Goal: Complete application form: Complete application form

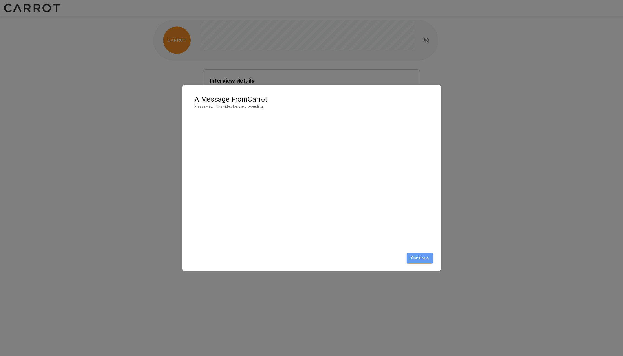
click at [419, 257] on button "Continue" at bounding box center [420, 258] width 27 height 10
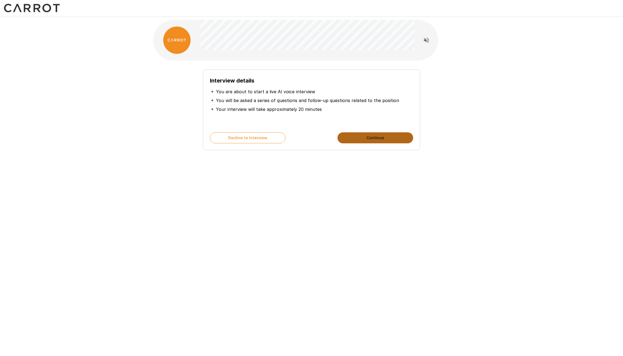
click at [372, 135] on button "Continue" at bounding box center [376, 137] width 76 height 11
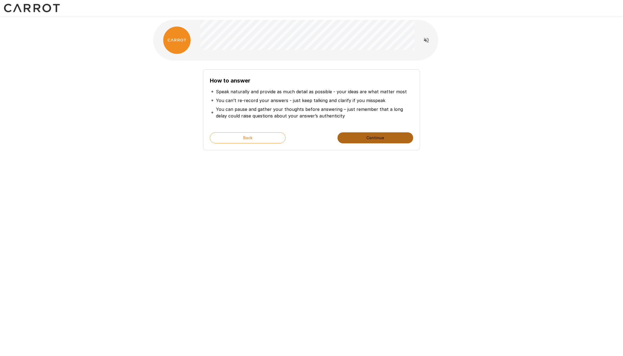
click at [366, 136] on button "Continue" at bounding box center [376, 137] width 76 height 11
click at [366, 136] on button "Start My Interview" at bounding box center [376, 137] width 76 height 11
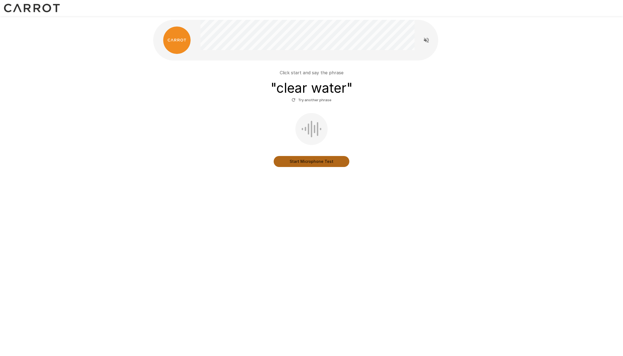
click at [316, 163] on button "Start Microphone Test" at bounding box center [312, 161] width 76 height 11
click at [317, 162] on button "Stop & Submit" at bounding box center [312, 161] width 76 height 11
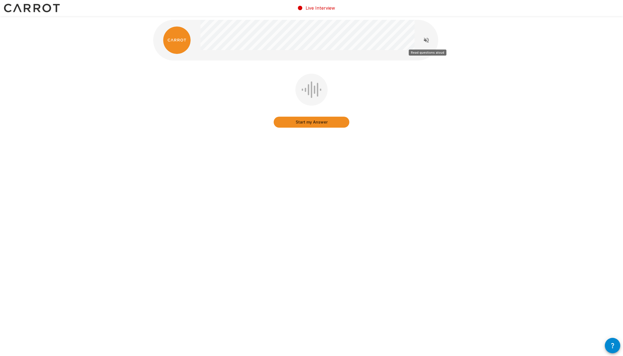
click at [427, 42] on icon "Read questions aloud" at bounding box center [426, 40] width 7 height 7
click at [426, 41] on icon "Stop reading questions aloud" at bounding box center [426, 40] width 7 height 7
click at [313, 122] on button "Start my Answer" at bounding box center [312, 122] width 76 height 11
click at [315, 122] on button "Stop & Submit" at bounding box center [312, 122] width 76 height 11
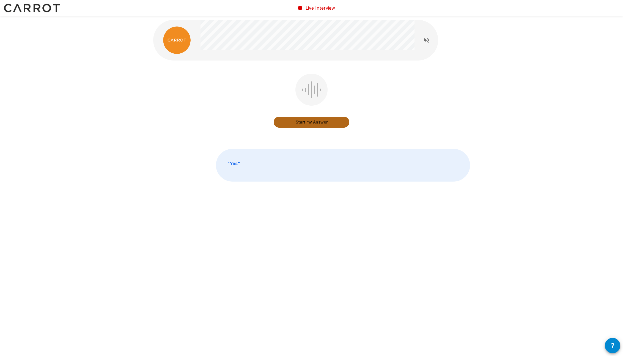
click at [319, 121] on button "Start my Answer" at bounding box center [312, 122] width 76 height 11
click at [328, 119] on button "Stop & Submit" at bounding box center [312, 122] width 76 height 11
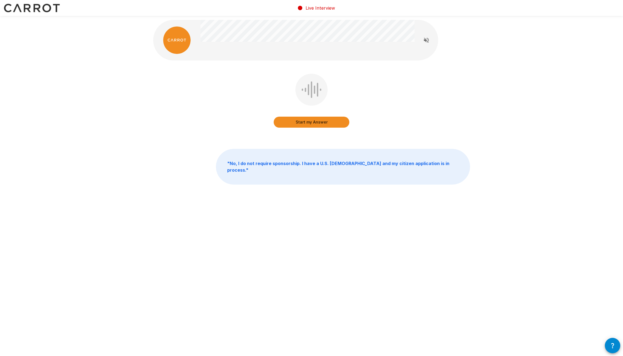
click at [316, 117] on button "Start my Answer" at bounding box center [312, 122] width 76 height 11
click at [327, 120] on button "Stop & Submit" at bounding box center [312, 122] width 76 height 11
click at [313, 120] on button "Start my Answer" at bounding box center [312, 122] width 76 height 11
click at [325, 120] on button "Stop & Submit" at bounding box center [312, 122] width 76 height 11
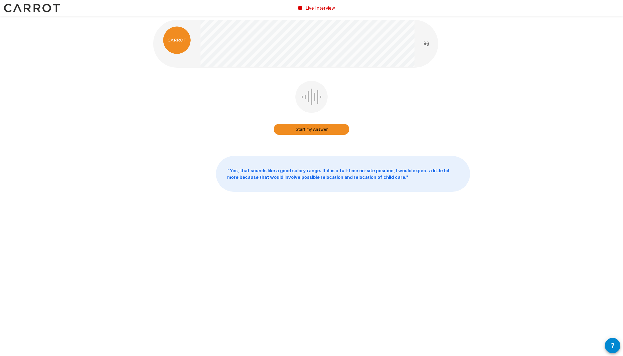
click at [323, 127] on button "Start my Answer" at bounding box center [312, 129] width 76 height 11
click at [325, 128] on button "Stop & Submit" at bounding box center [312, 129] width 76 height 11
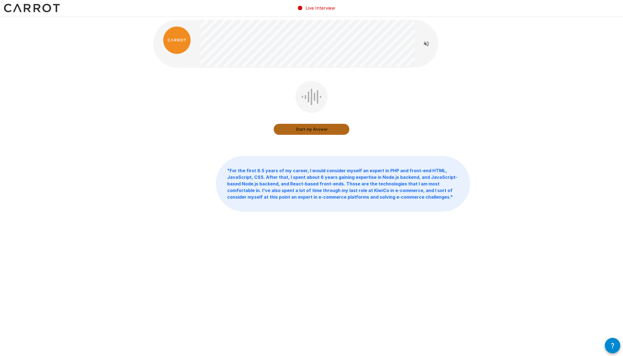
click at [322, 129] on button "Start my Answer" at bounding box center [312, 129] width 76 height 11
click at [310, 133] on button "Stop & Submit" at bounding box center [312, 129] width 76 height 11
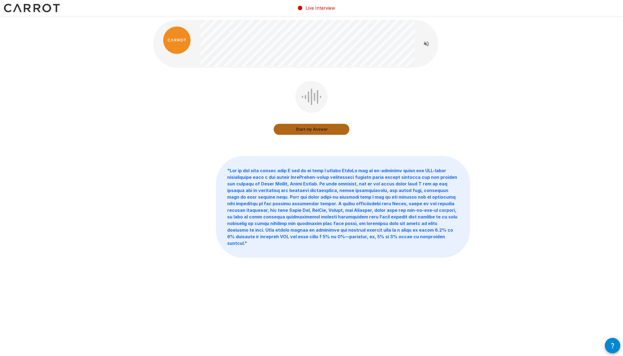
click at [314, 128] on button "Start my Answer" at bounding box center [312, 129] width 76 height 11
click at [305, 131] on button "Stop & Submit" at bounding box center [312, 129] width 76 height 11
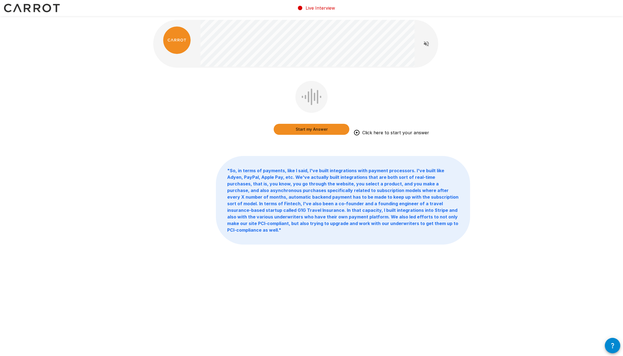
click at [250, 72] on div "Start my Answer Click here to start your answer " So, in terms of payments, lik…" at bounding box center [312, 144] width 330 height 289
click at [289, 129] on button "Start my Answer" at bounding box center [312, 129] width 76 height 11
click at [333, 129] on button "Stop & Submit" at bounding box center [312, 129] width 76 height 11
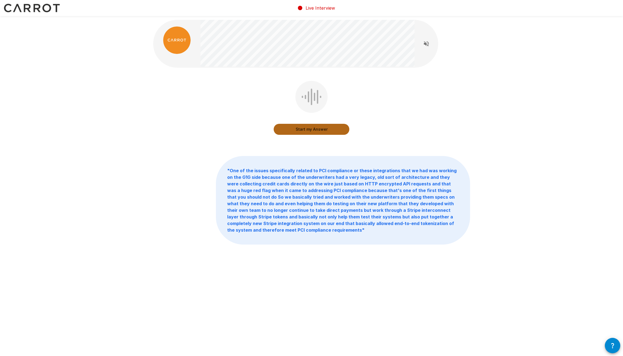
click at [321, 126] on button "Start my Answer" at bounding box center [312, 129] width 76 height 11
click at [314, 133] on button "Stop & Submit" at bounding box center [312, 129] width 76 height 11
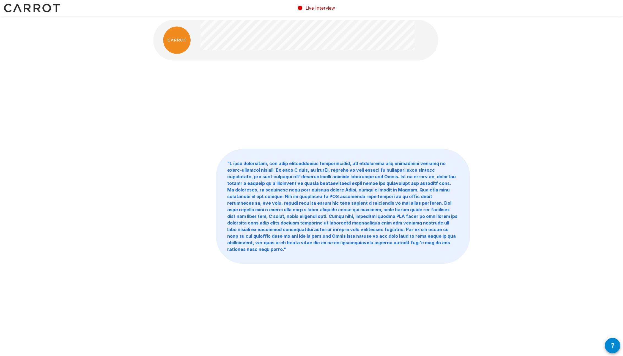
click at [315, 94] on div at bounding box center [311, 105] width 317 height 62
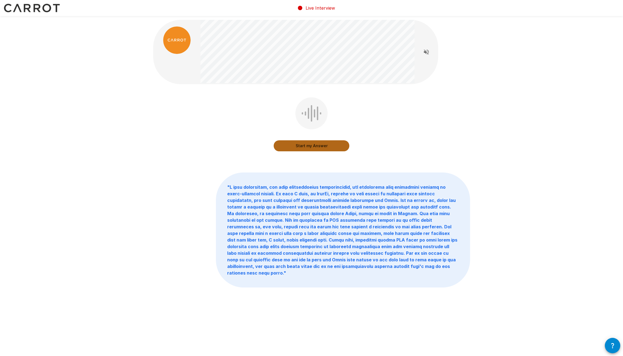
click at [317, 148] on button "Start my Answer" at bounding box center [312, 145] width 76 height 11
click at [337, 142] on button "Stop & Submit" at bounding box center [312, 145] width 76 height 11
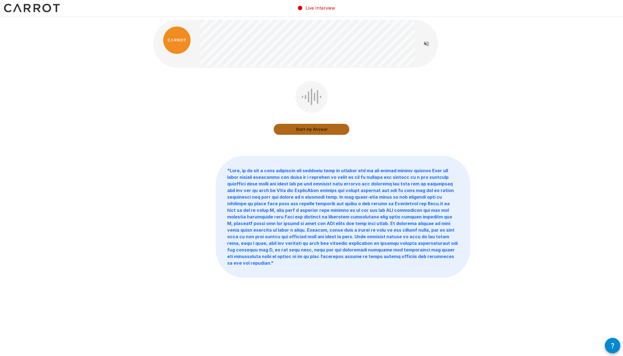
click at [323, 127] on button "Start my Answer" at bounding box center [312, 129] width 76 height 11
click at [334, 126] on button "Stop & Submit" at bounding box center [312, 129] width 76 height 11
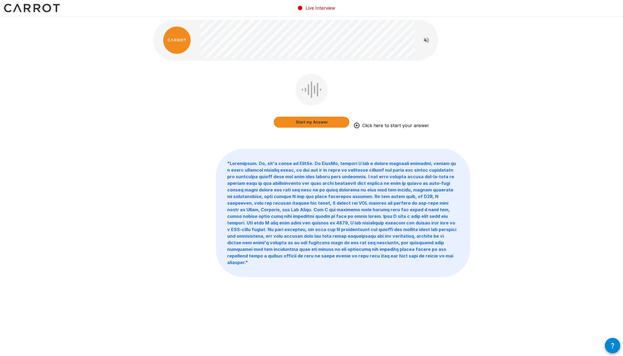
click at [172, 40] on img at bounding box center [177, 40] width 28 height 28
click at [42, 9] on img at bounding box center [32, 8] width 64 height 16
click at [34, 8] on img at bounding box center [32, 8] width 64 height 16
click at [79, 65] on div "Start my Answer Click here to start your answer " "" at bounding box center [311, 160] width 623 height 321
click at [318, 124] on button "Start my Answer" at bounding box center [312, 122] width 76 height 11
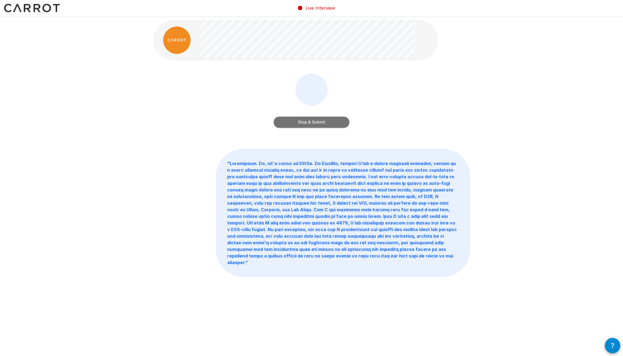
click at [314, 117] on button "Stop & Submit" at bounding box center [312, 122] width 76 height 11
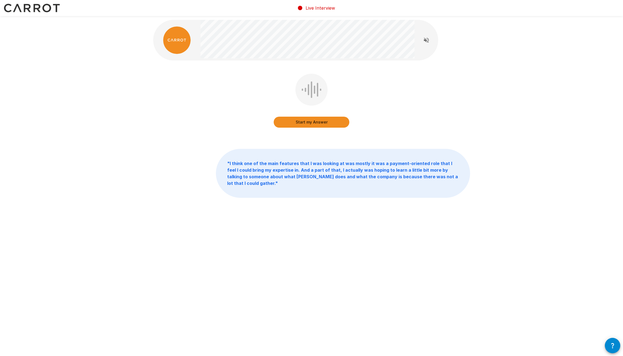
click at [431, 109] on div "Start my Answer" at bounding box center [311, 105] width 317 height 62
click at [327, 123] on button "Start my Answer" at bounding box center [312, 122] width 76 height 11
click at [331, 119] on button "Stop & Submit" at bounding box center [312, 122] width 76 height 11
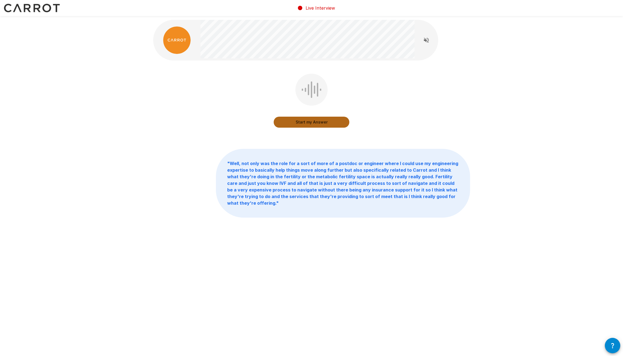
click at [308, 118] on button "Start my Answer" at bounding box center [312, 122] width 76 height 11
click at [322, 124] on button "Stop & Submit" at bounding box center [312, 122] width 76 height 11
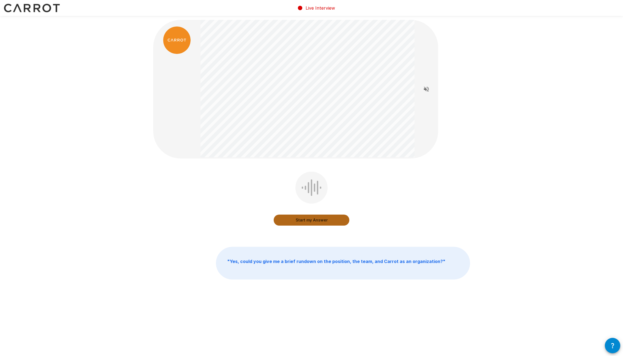
click at [308, 215] on button "Start my Answer" at bounding box center [312, 220] width 76 height 11
click at [329, 221] on button "Stop & Submit" at bounding box center [312, 220] width 76 height 11
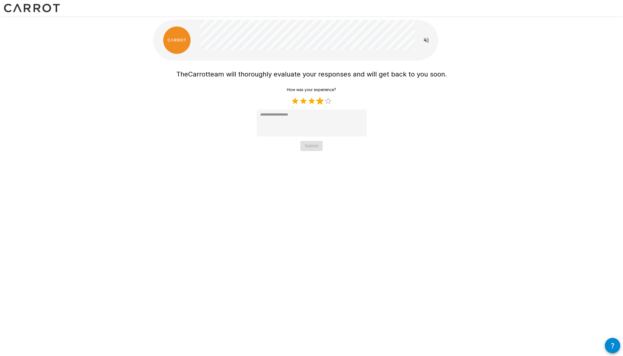
click at [319, 100] on label "4 Stars" at bounding box center [320, 101] width 8 height 8
type textarea "*"
click at [315, 144] on button "Submit" at bounding box center [311, 146] width 22 height 10
